Goal: Task Accomplishment & Management: Use online tool/utility

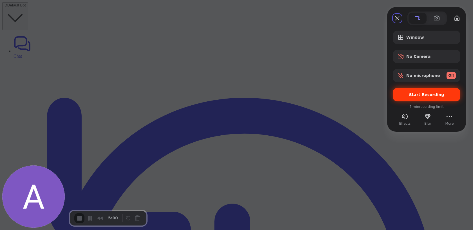
click at [404, 94] on span "Start Recording" at bounding box center [426, 95] width 59 height 5
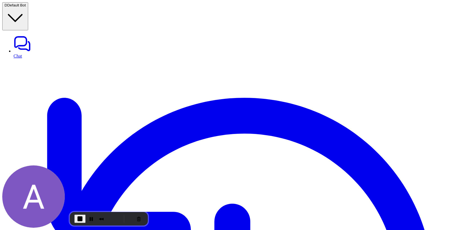
click at [75, 222] on button "End Recording" at bounding box center [79, 219] width 10 height 10
